Goal: Task Accomplishment & Management: Manage account settings

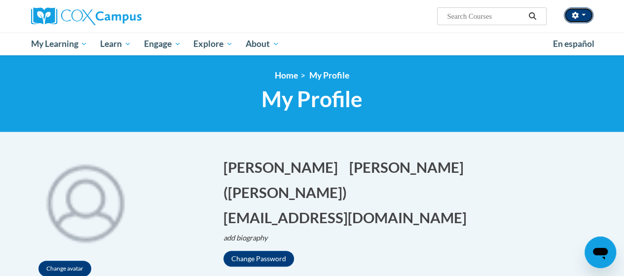
click at [587, 16] on button "button" at bounding box center [578, 15] width 30 height 16
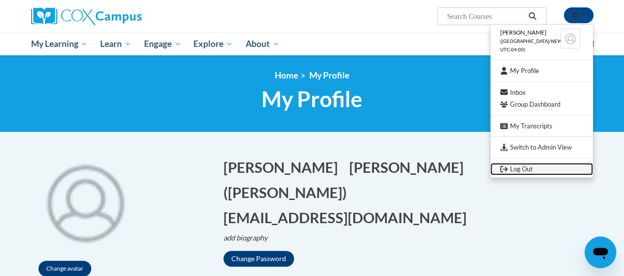
click at [527, 169] on link "Log Out" at bounding box center [541, 169] width 103 height 12
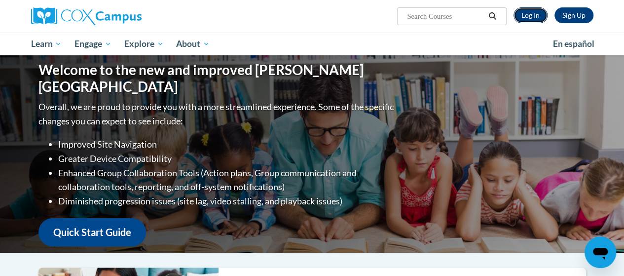
click at [532, 13] on link "Log In" at bounding box center [530, 15] width 34 height 16
